Goal: Information Seeking & Learning: Learn about a topic

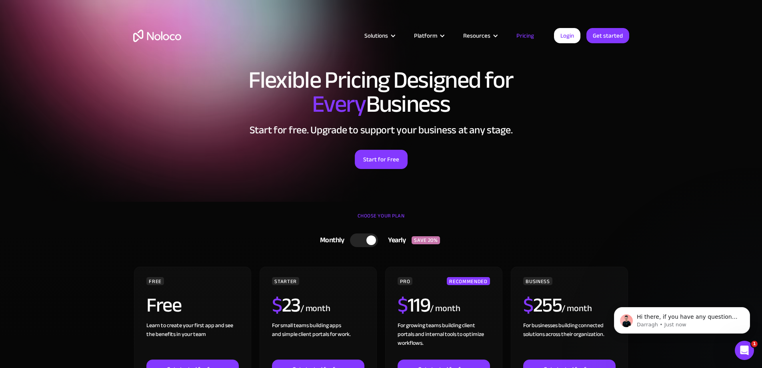
click at [155, 36] on img "home" at bounding box center [157, 36] width 48 height 12
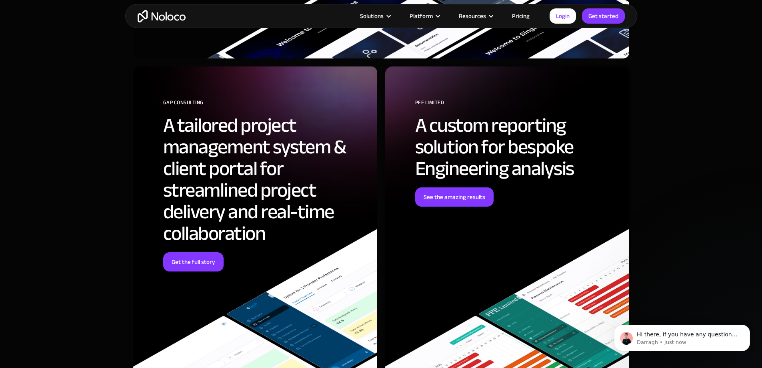
scroll to position [2881, 0]
